Goal: Transaction & Acquisition: Download file/media

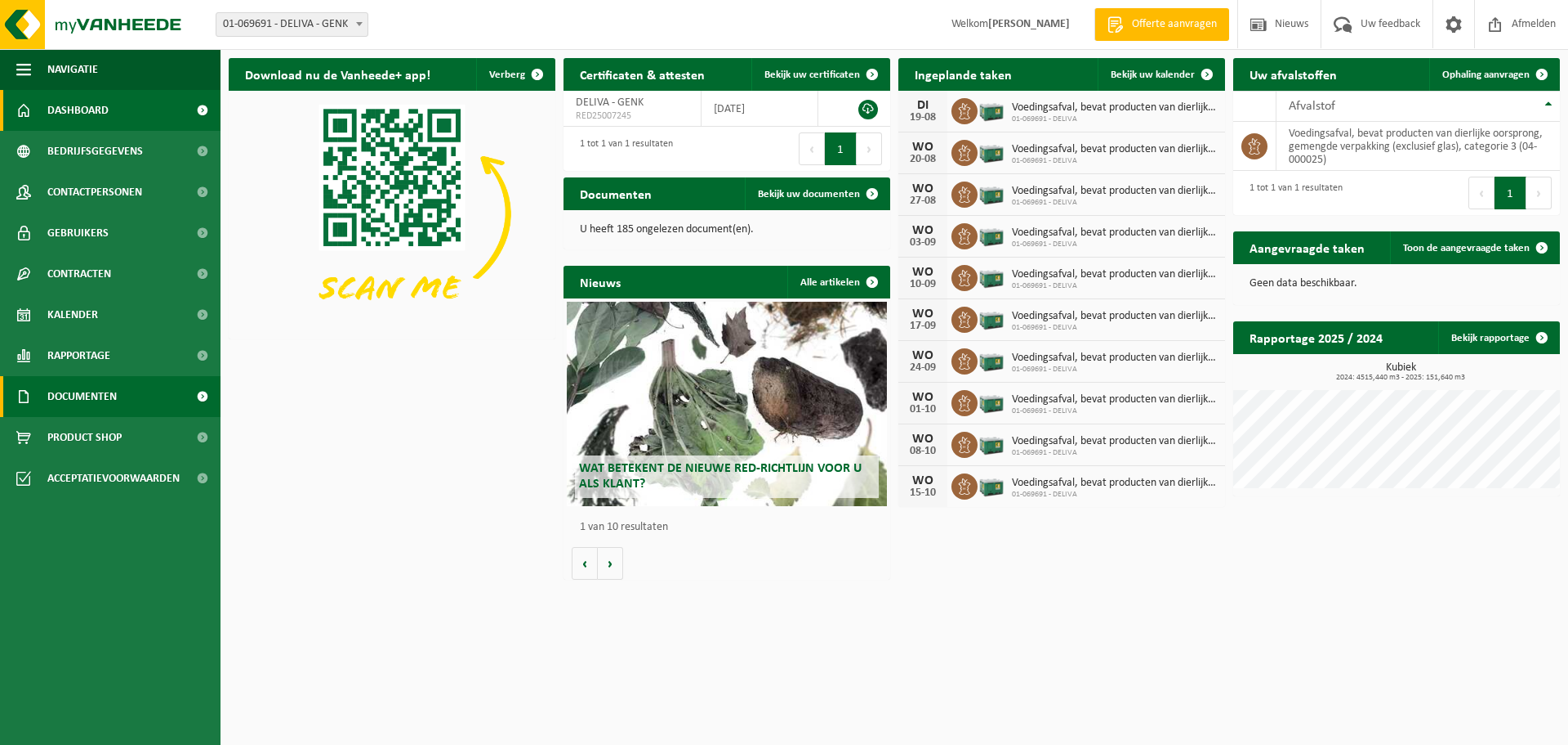
click at [99, 392] on span "Documenten" at bounding box center [83, 397] width 69 height 41
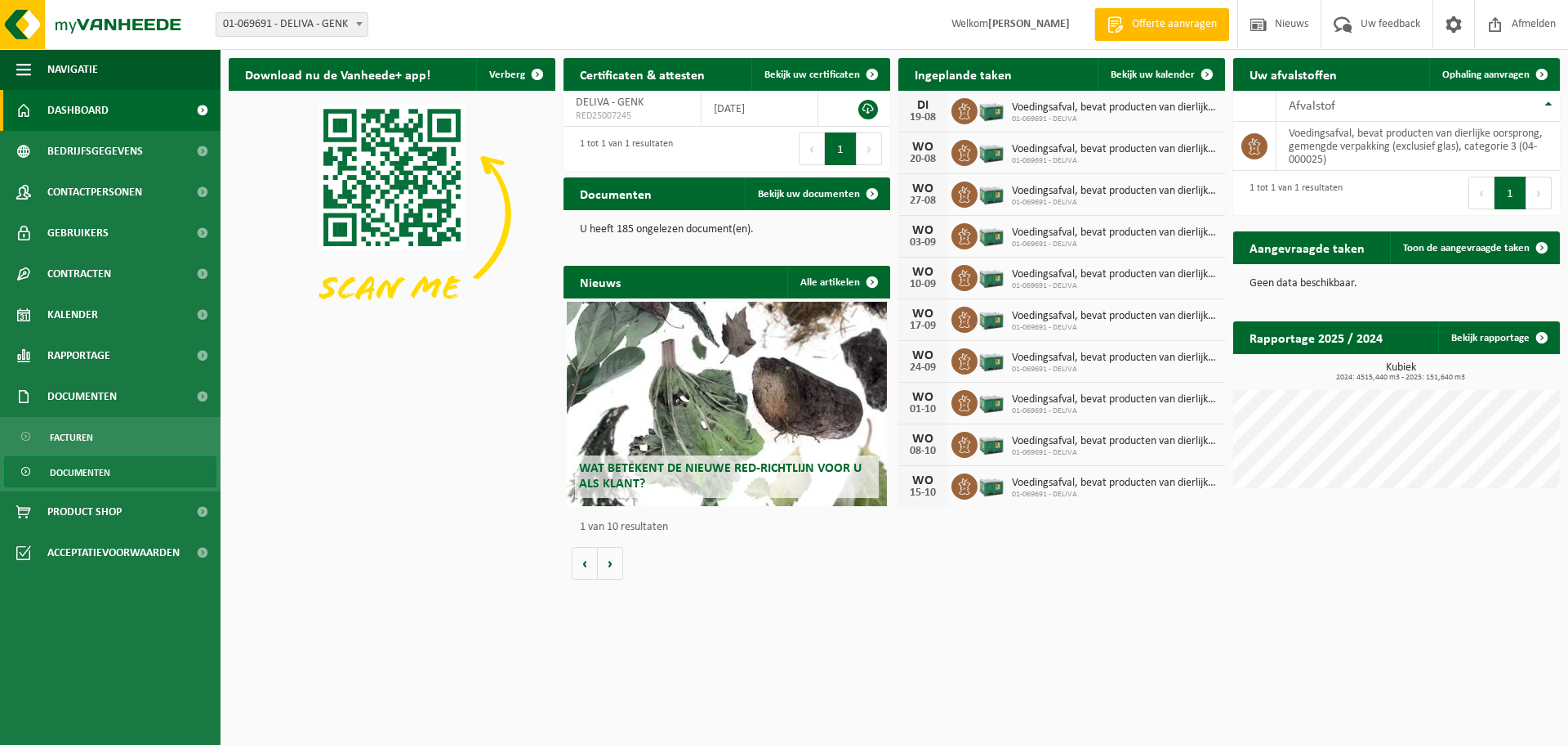
click at [67, 472] on span "Documenten" at bounding box center [80, 472] width 60 height 31
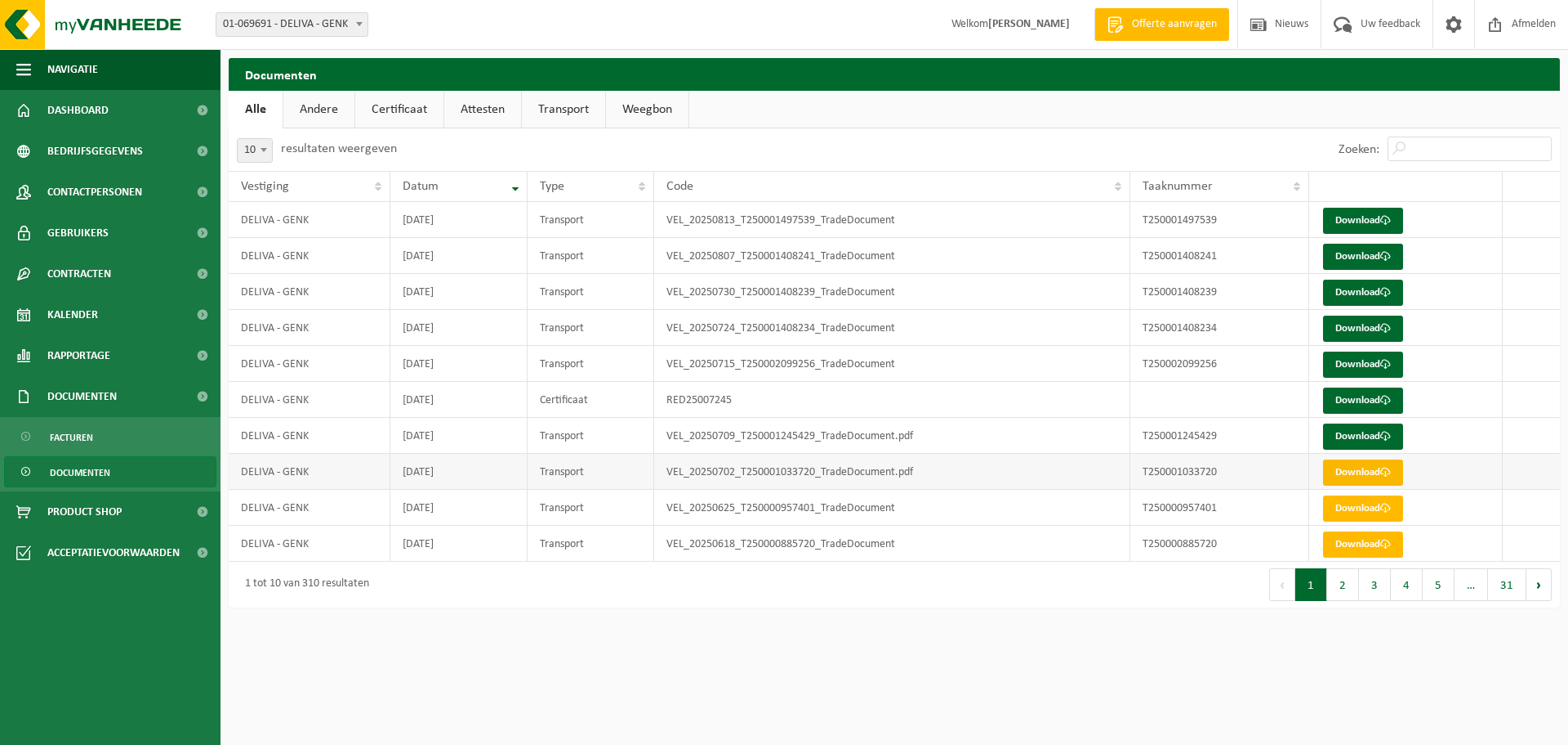
click at [1347, 474] on link "Download" at bounding box center [1363, 473] width 80 height 26
click at [1364, 439] on link "Download" at bounding box center [1363, 436] width 80 height 26
click at [1364, 403] on link "Download" at bounding box center [1363, 401] width 80 height 26
click at [1371, 368] on link "Download" at bounding box center [1363, 365] width 80 height 26
click at [1374, 333] on link "Download" at bounding box center [1363, 328] width 80 height 26
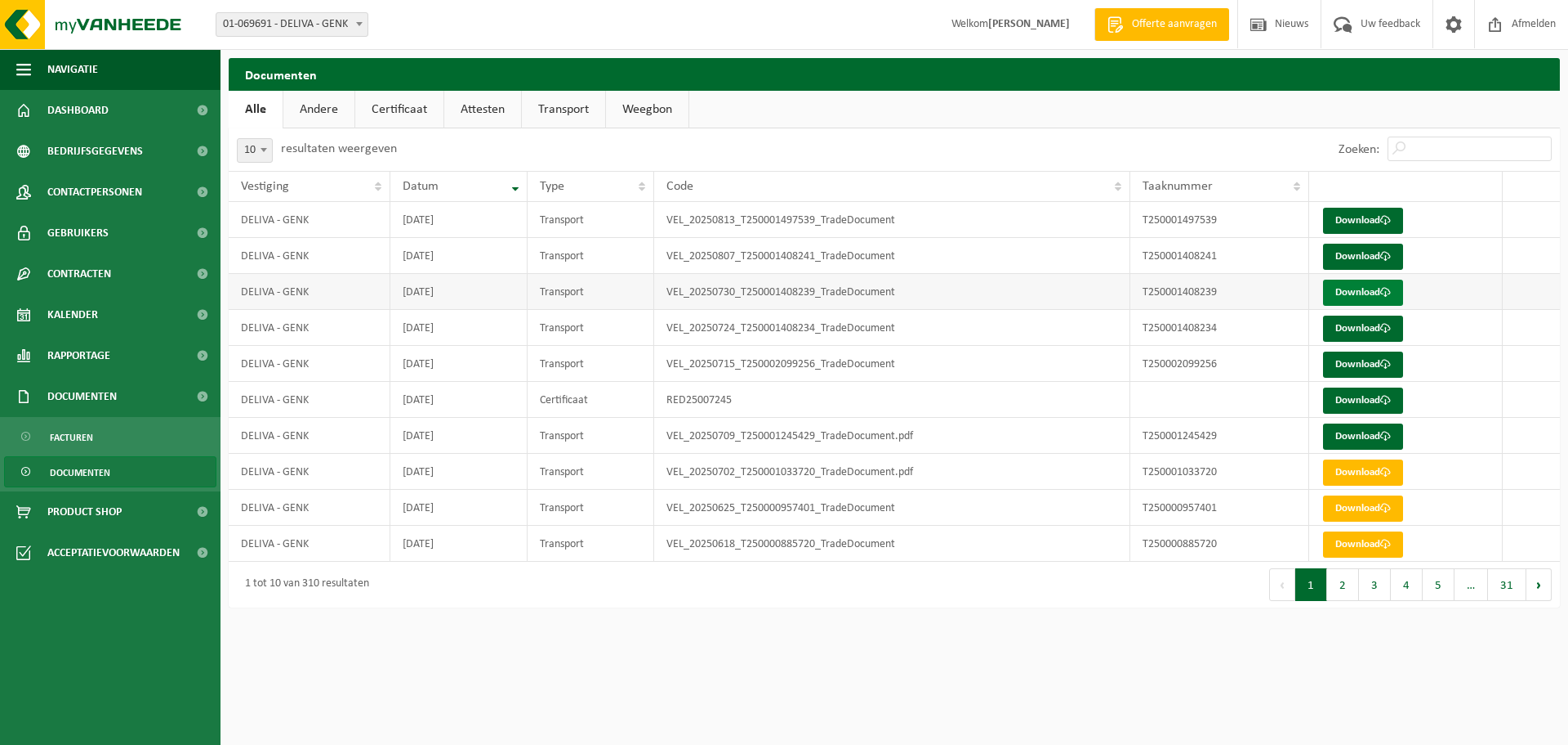
click at [1349, 295] on link "Download" at bounding box center [1363, 293] width 80 height 26
click at [1516, 23] on span "Afmelden" at bounding box center [1534, 23] width 53 height 48
